Goal: Task Accomplishment & Management: Complete application form

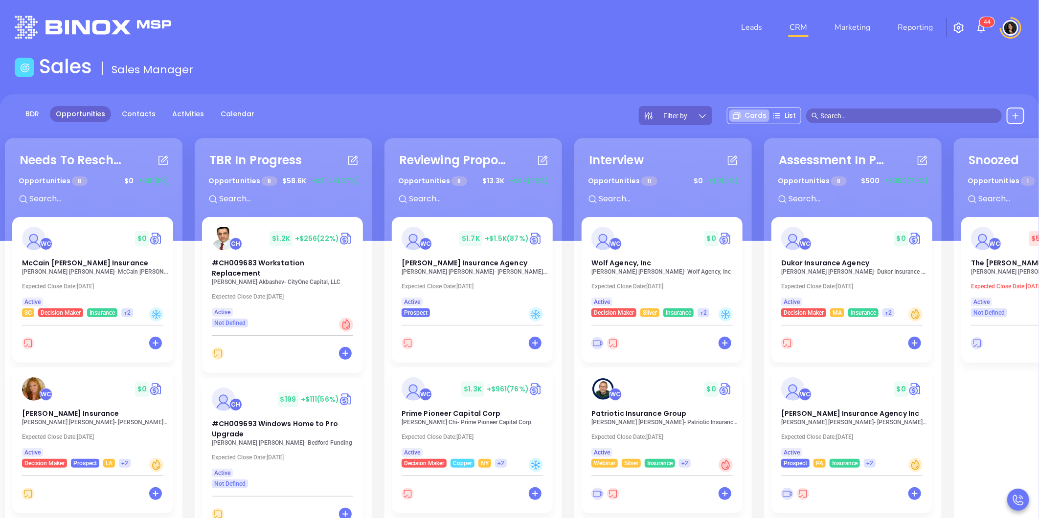
click at [857, 113] on input "text" at bounding box center [908, 116] width 176 height 11
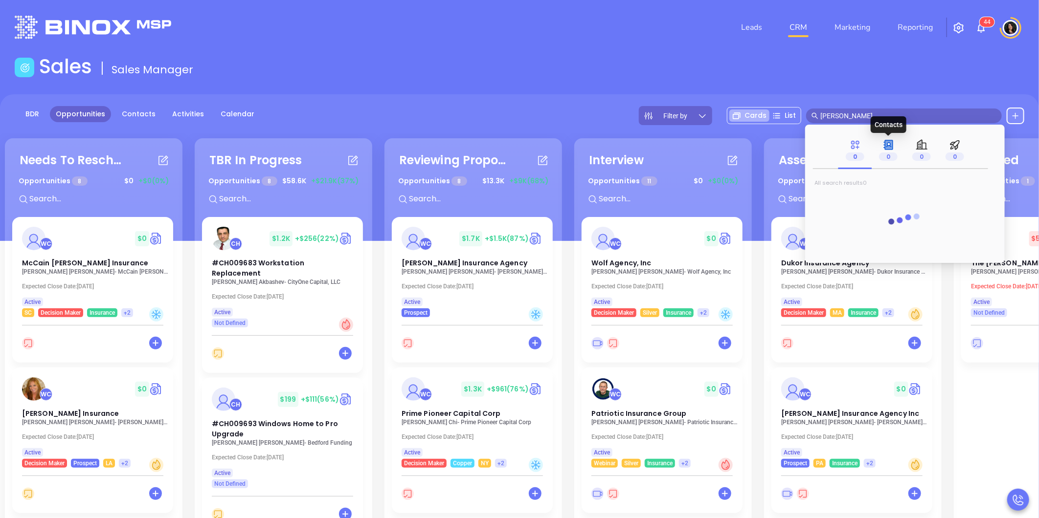
click at [889, 149] on icon at bounding box center [889, 144] width 8 height 9
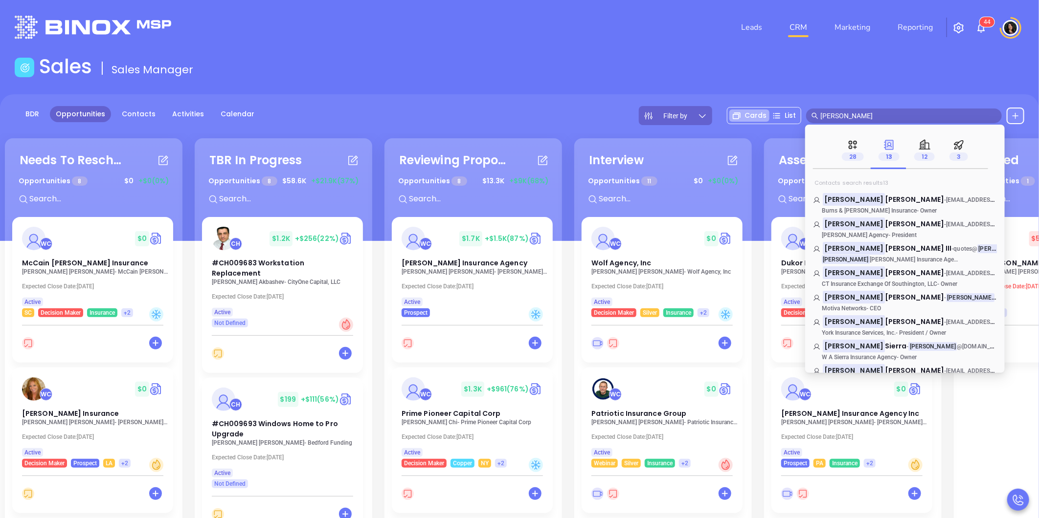
click at [891, 118] on input "[PERSON_NAME]" at bounding box center [908, 116] width 176 height 11
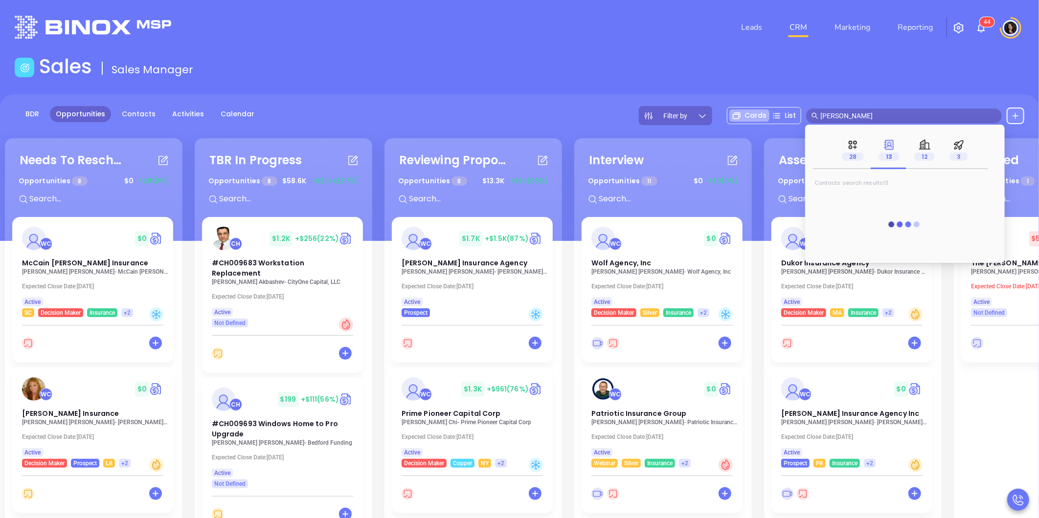
type input "[PERSON_NAME]"
click at [886, 158] on span "13" at bounding box center [888, 157] width 21 height 8
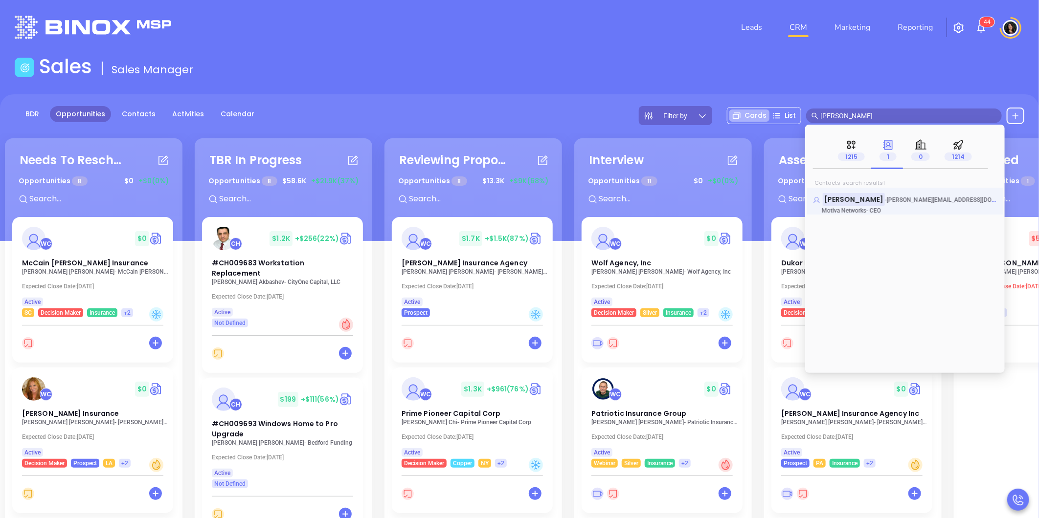
click at [885, 196] on mark "[PERSON_NAME]" at bounding box center [854, 199] width 62 height 12
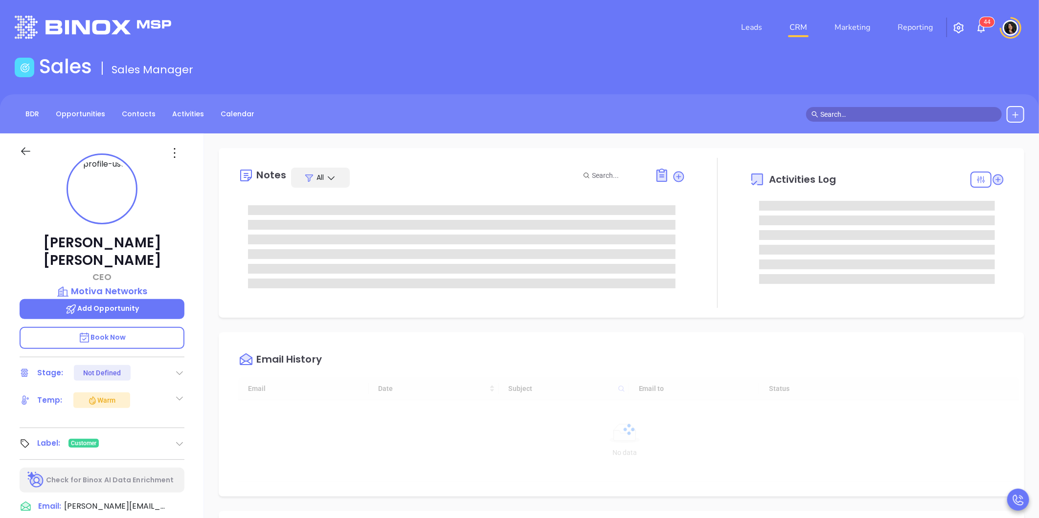
type input "[DATE]"
type input "[PERSON_NAME]"
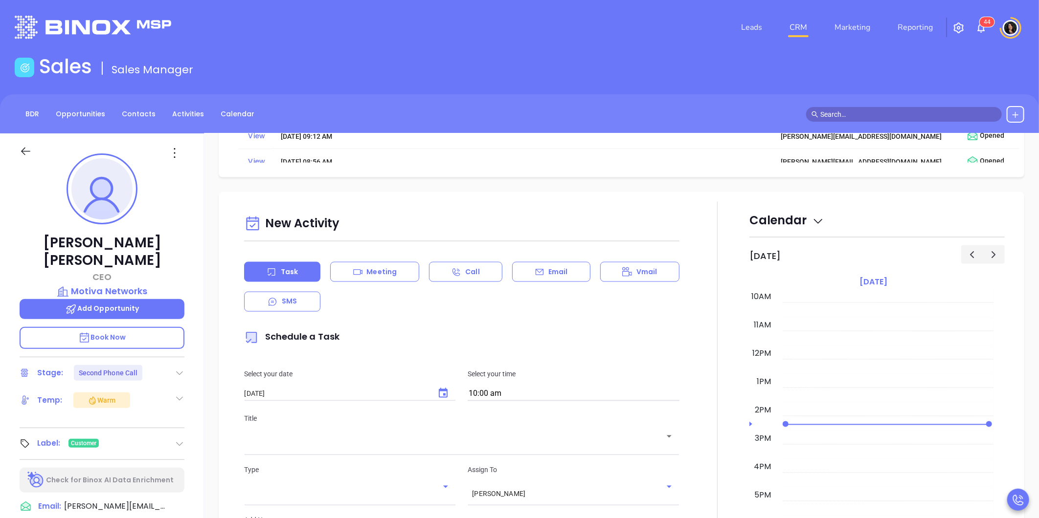
scroll to position [1087, 0]
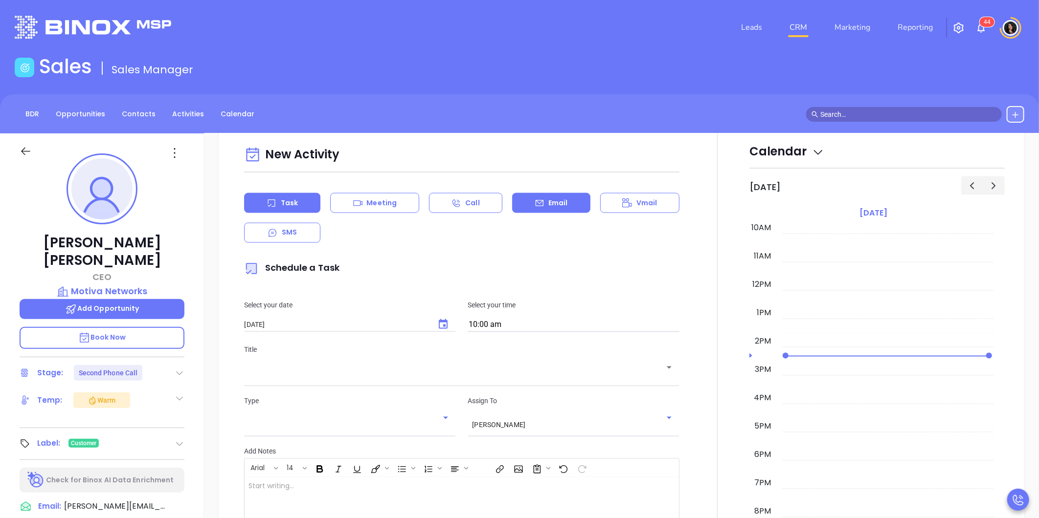
click at [536, 204] on icon at bounding box center [540, 204] width 10 height 10
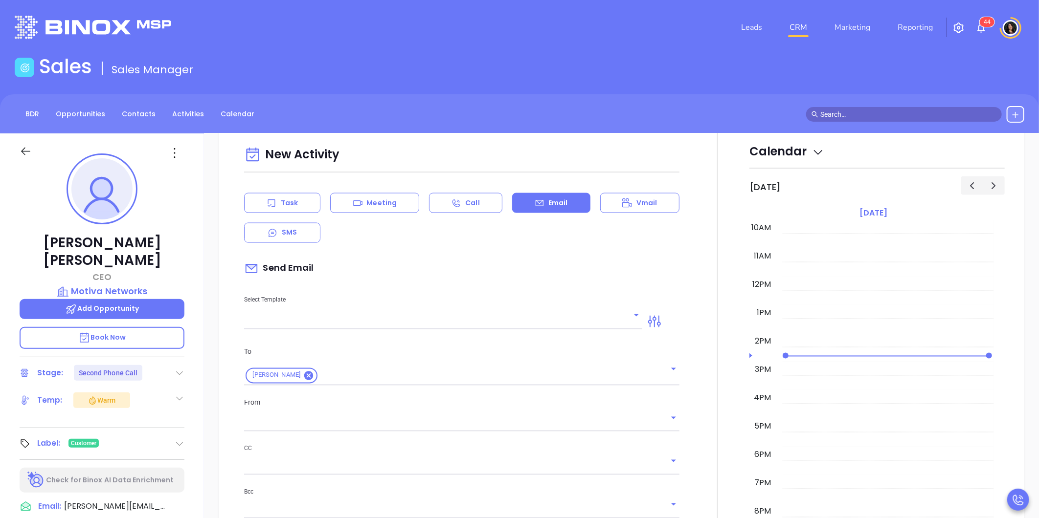
click at [418, 325] on input "text" at bounding box center [435, 322] width 383 height 14
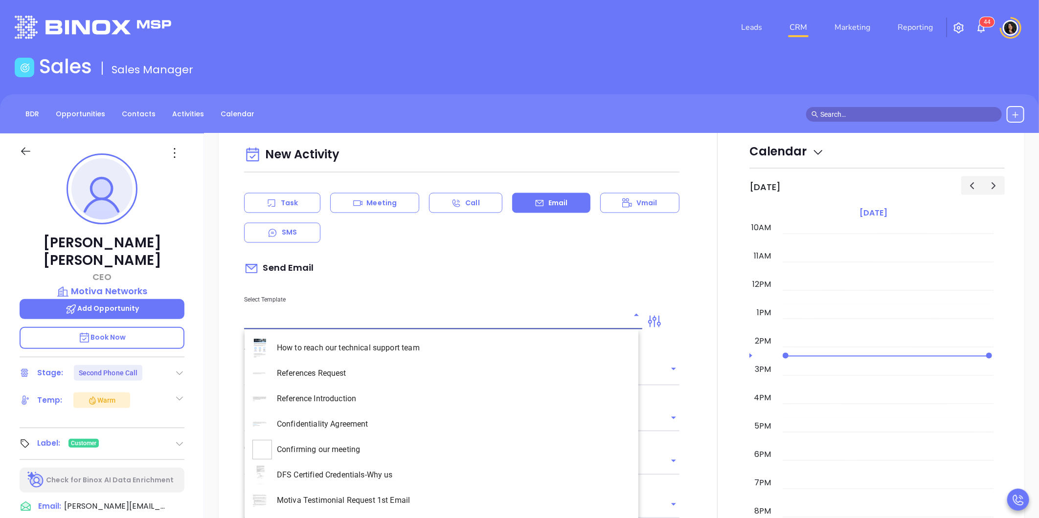
type input "[PERSON_NAME]"
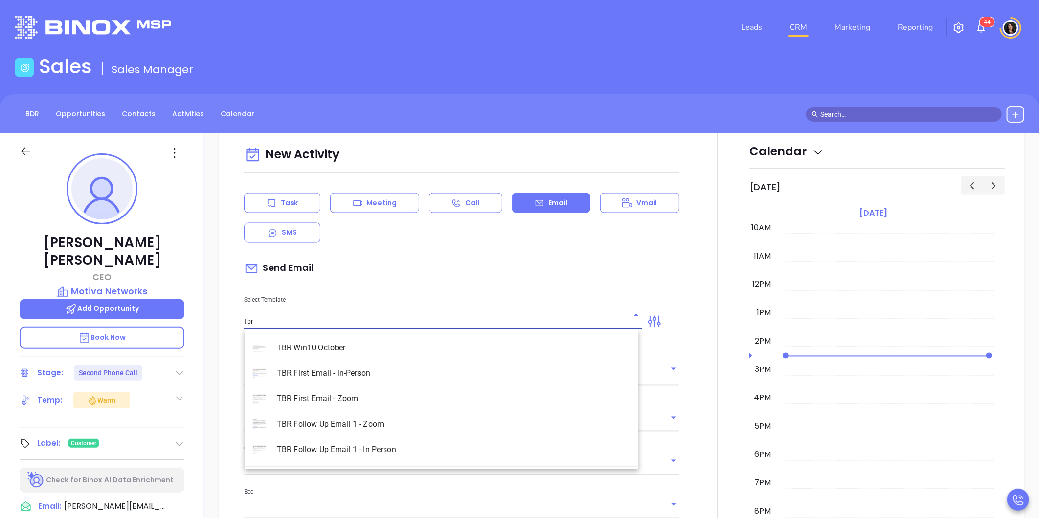
click at [383, 398] on li "TBR First Email - Zoom" at bounding box center [442, 398] width 394 height 25
type input "TBR First Email - Zoom"
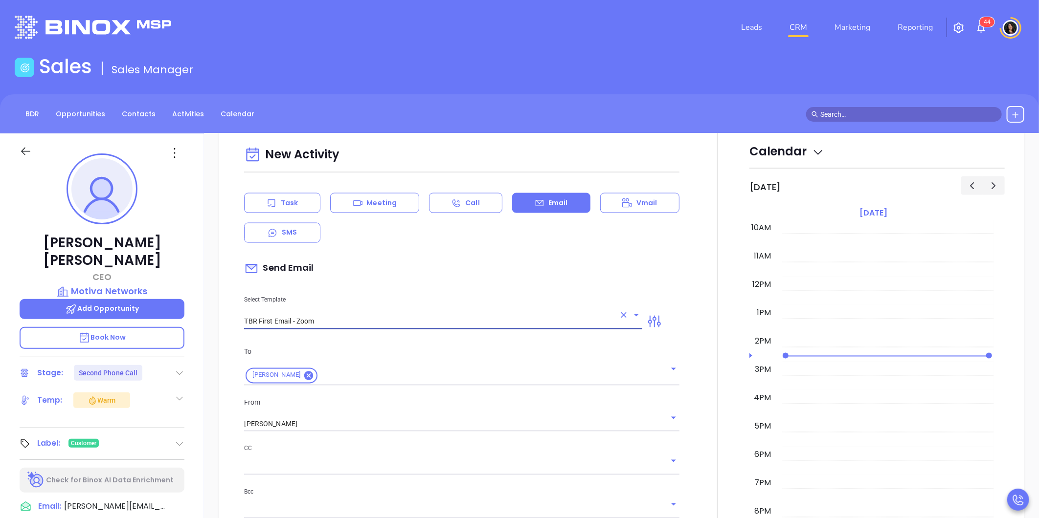
type input "[PERSON_NAME], got 10 mins?"
click at [347, 323] on input "TBR First Email - Zoom" at bounding box center [429, 322] width 371 height 14
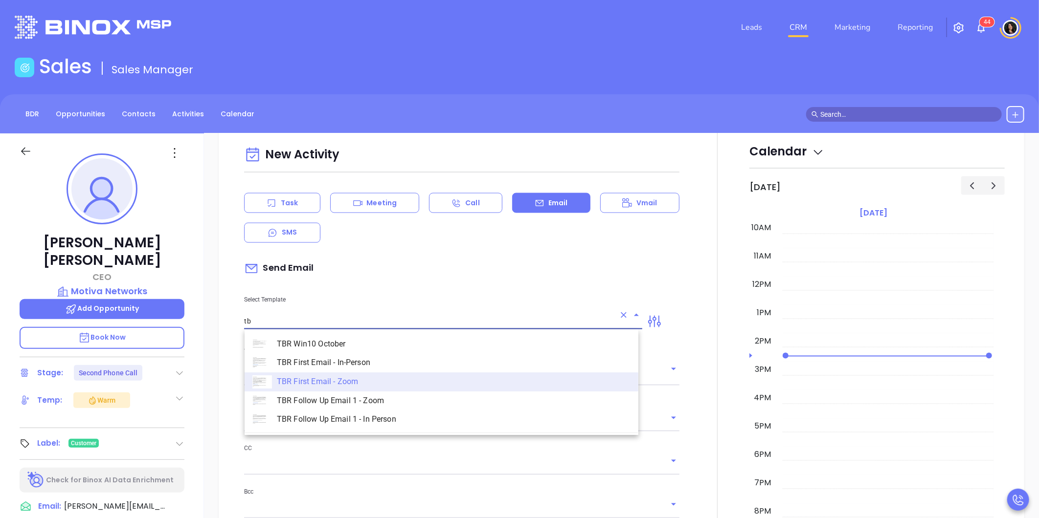
scroll to position [0, 0]
click at [397, 384] on li "TBR First Email - Zoom" at bounding box center [442, 382] width 394 height 19
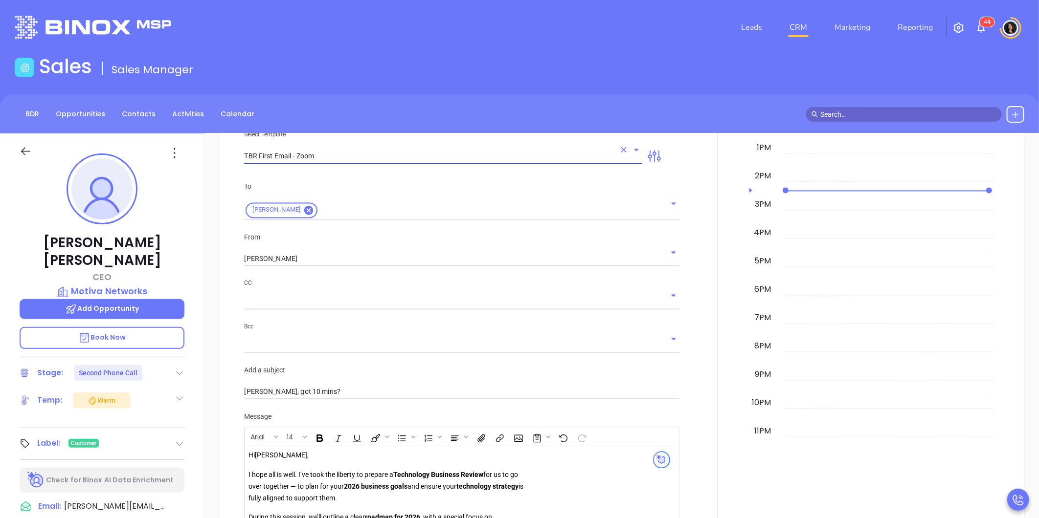
scroll to position [1412, 0]
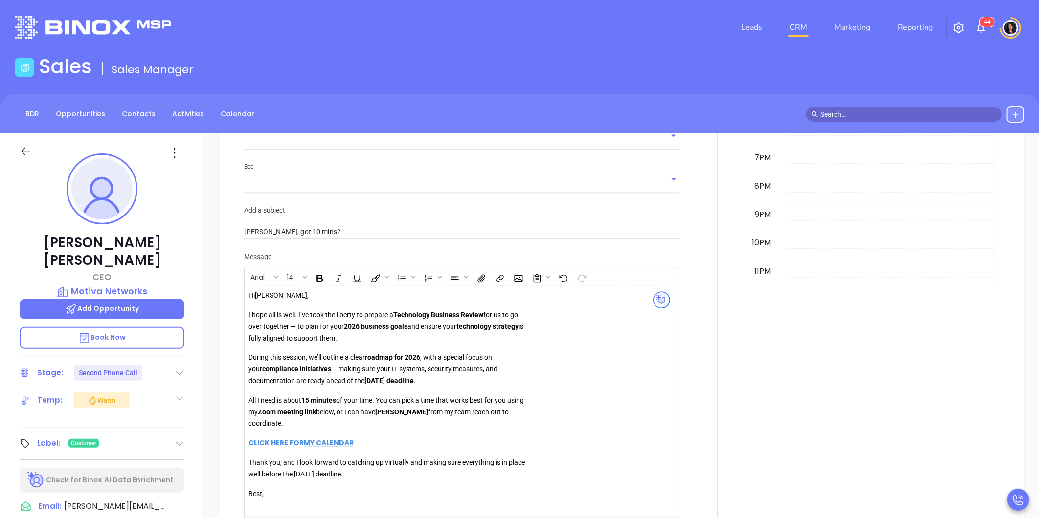
type input "TBR First Email - Zoom"
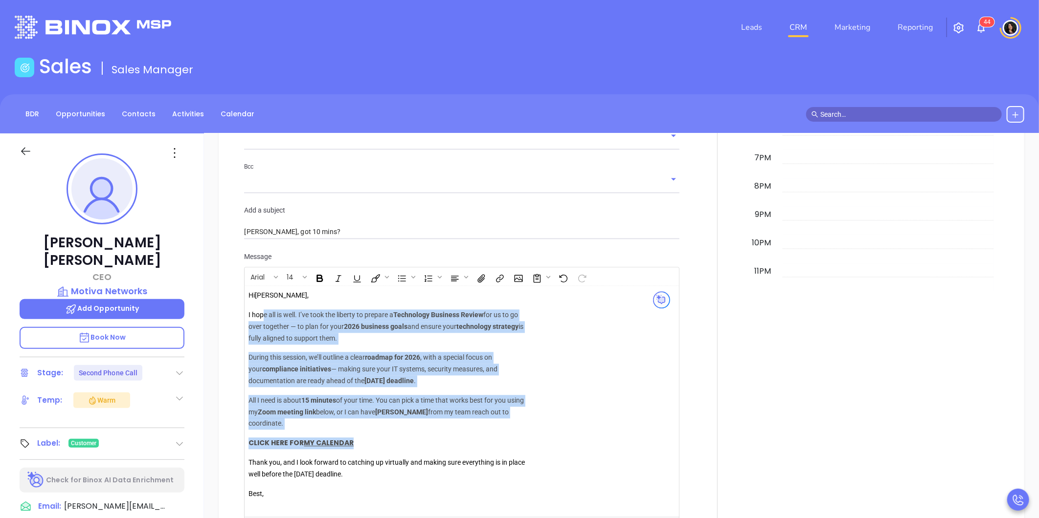
drag, startPoint x: 263, startPoint y: 318, endPoint x: 460, endPoint y: 431, distance: 226.8
click at [460, 431] on div "Hi [PERSON_NAME] , I hope all is well. I’ve took the liberty to prepare a Techn…" at bounding box center [388, 395] width 281 height 210
click at [433, 410] on span "from my team reach out to coordinate." at bounding box center [378, 418] width 260 height 20
